Goal: Task Accomplishment & Management: Manage account settings

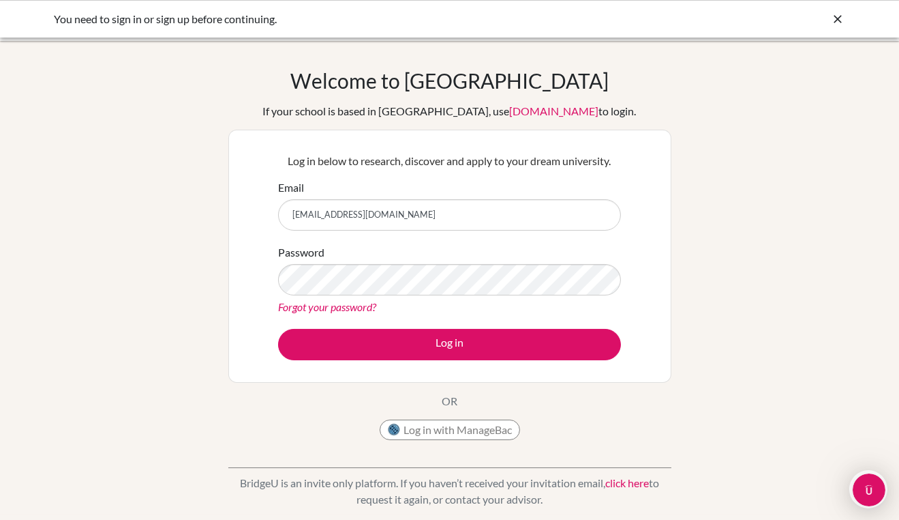
type input "leen.ghaloul@amb.sch.ae"
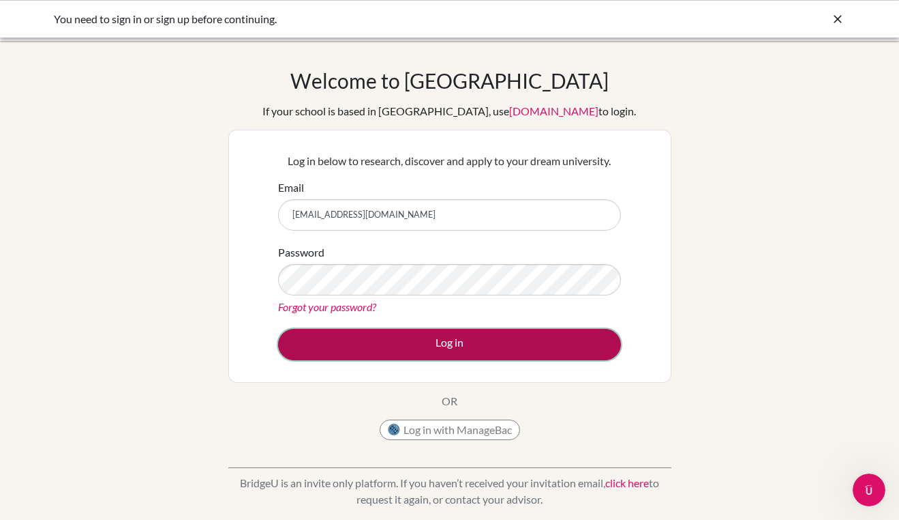
click at [516, 333] on button "Log in" at bounding box center [449, 344] width 343 height 31
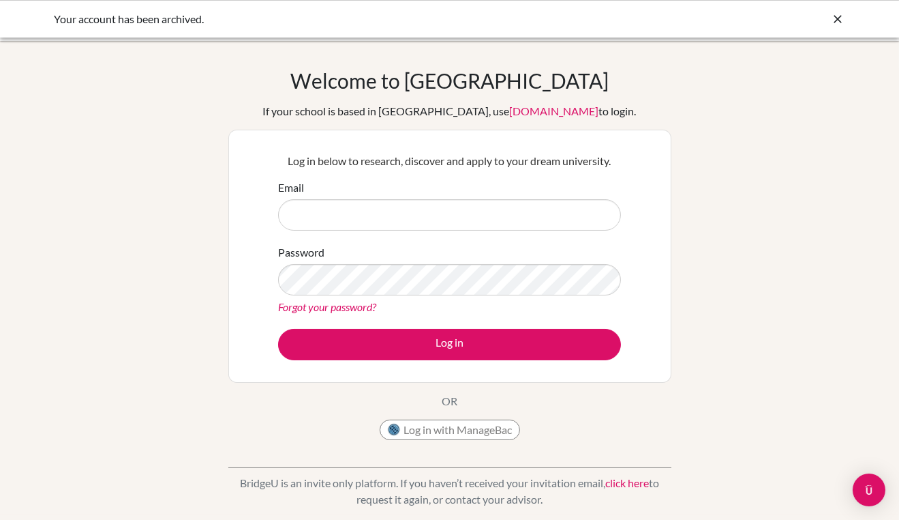
click at [337, 213] on input "Email" at bounding box center [449, 214] width 343 height 31
